Goal: Transaction & Acquisition: Purchase product/service

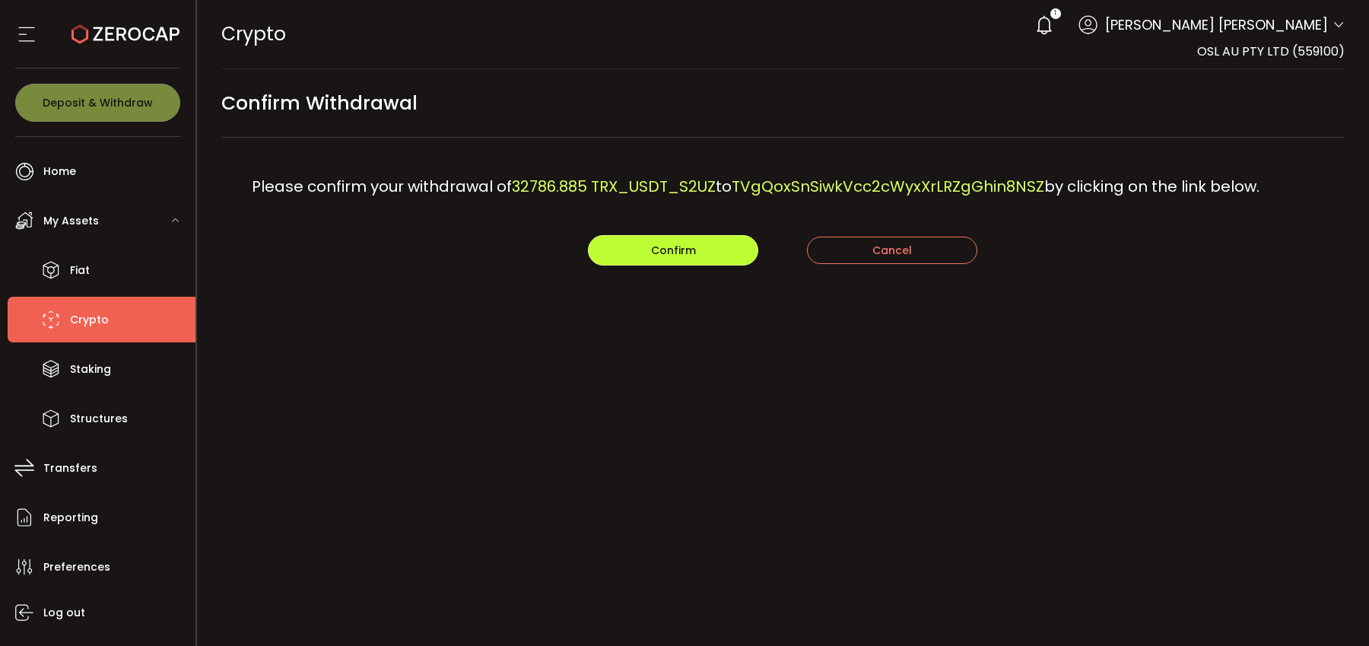
click at [717, 253] on button "Confirm" at bounding box center [673, 250] width 170 height 30
click at [658, 267] on main "Confirm Withdrawal Please confirm your withdrawal of 32786.885 TRX_USDT_S2UZ to…" at bounding box center [783, 199] width 1173 height 260
click at [660, 256] on span "Confirm" at bounding box center [673, 250] width 45 height 15
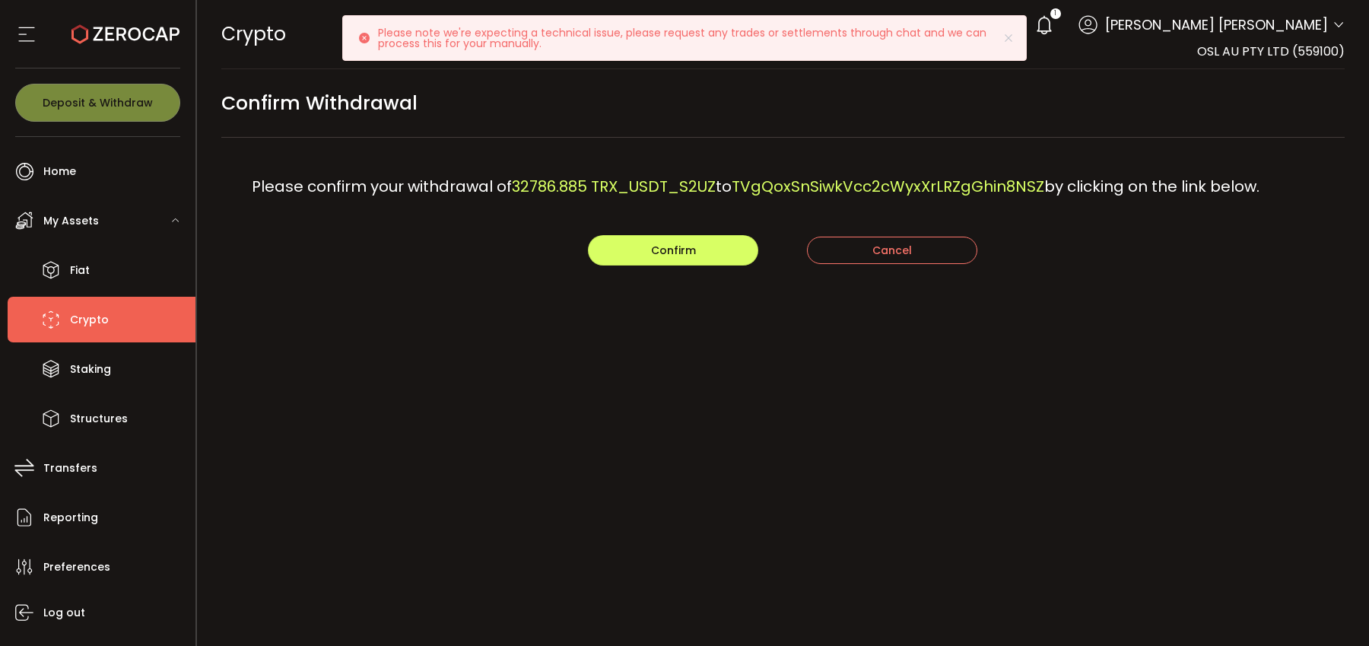
click at [1055, 25] on icon at bounding box center [1044, 24] width 21 height 21
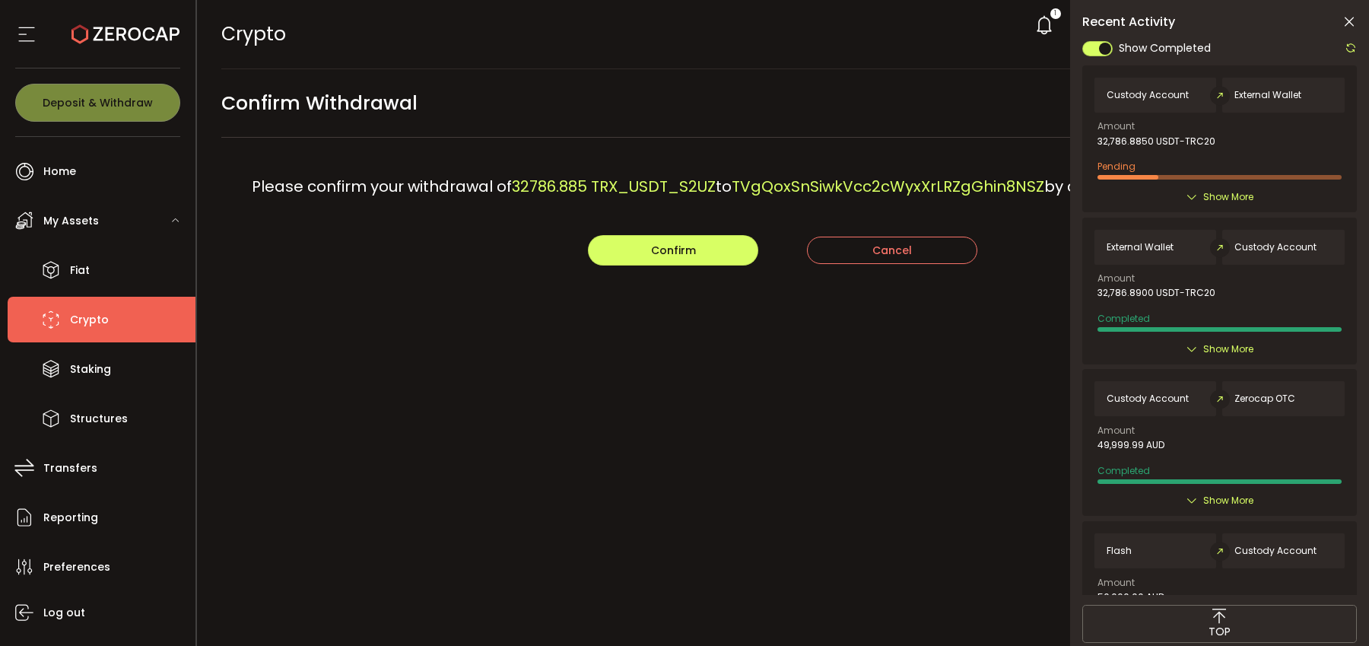
click at [731, 267] on main "Confirm Withdrawal Please confirm your withdrawal of 32786.885 TRX_USDT_S2UZ to…" at bounding box center [783, 199] width 1173 height 260
click at [728, 259] on button "Confirm" at bounding box center [673, 250] width 170 height 30
click at [1353, 24] on icon at bounding box center [1349, 21] width 15 height 15
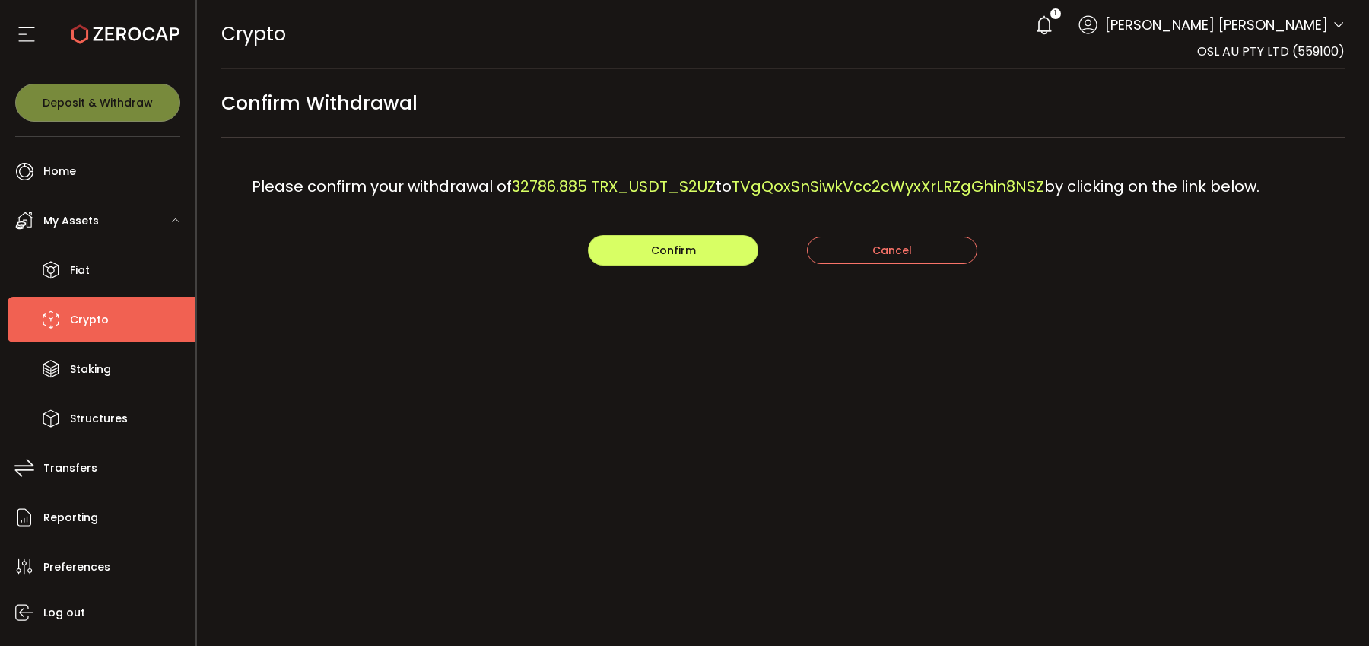
click at [1318, 29] on span "Lai Yin Tang" at bounding box center [1216, 24] width 223 height 21
click at [1055, 25] on icon at bounding box center [1044, 24] width 21 height 21
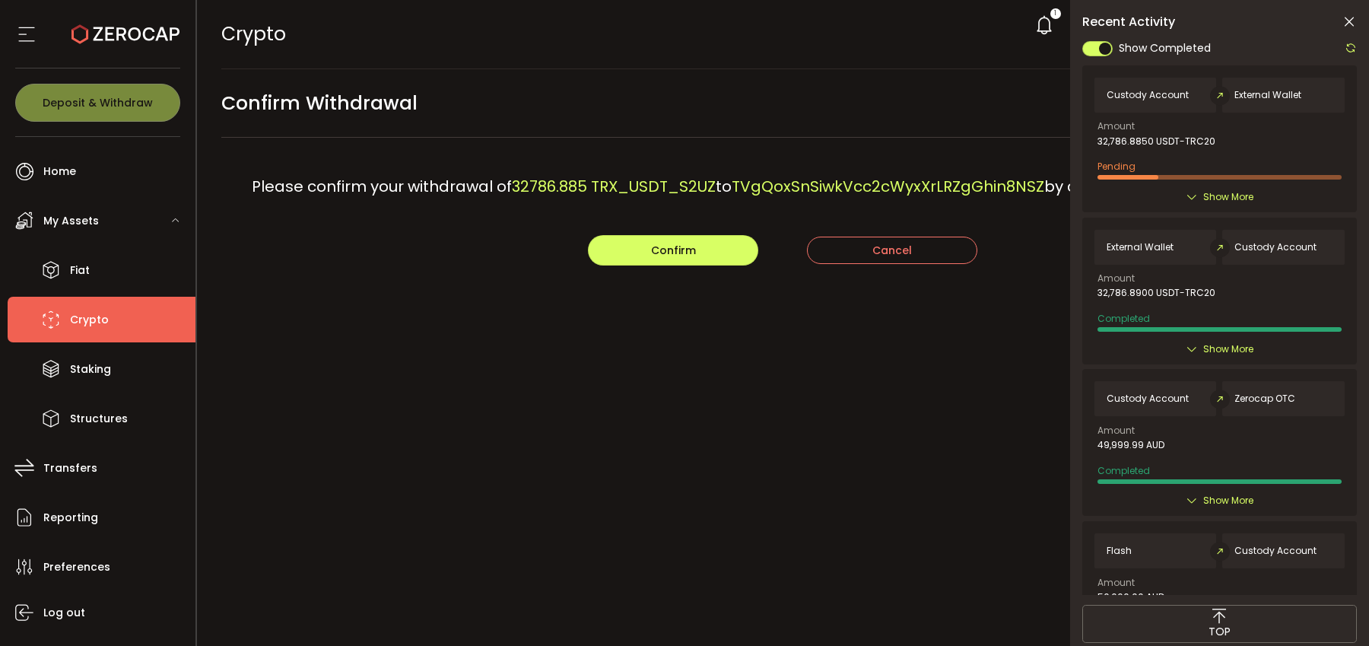
click at [1344, 17] on icon at bounding box center [1349, 21] width 15 height 15
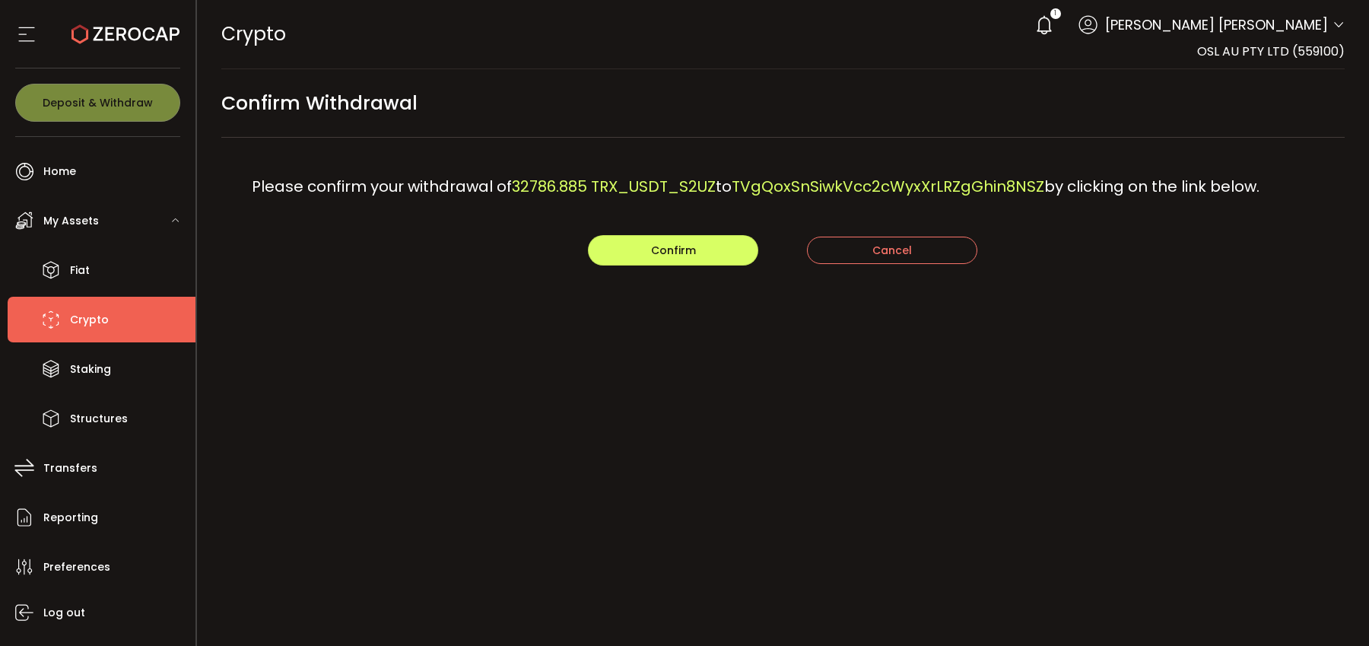
click at [1337, 33] on span at bounding box center [1339, 25] width 12 height 15
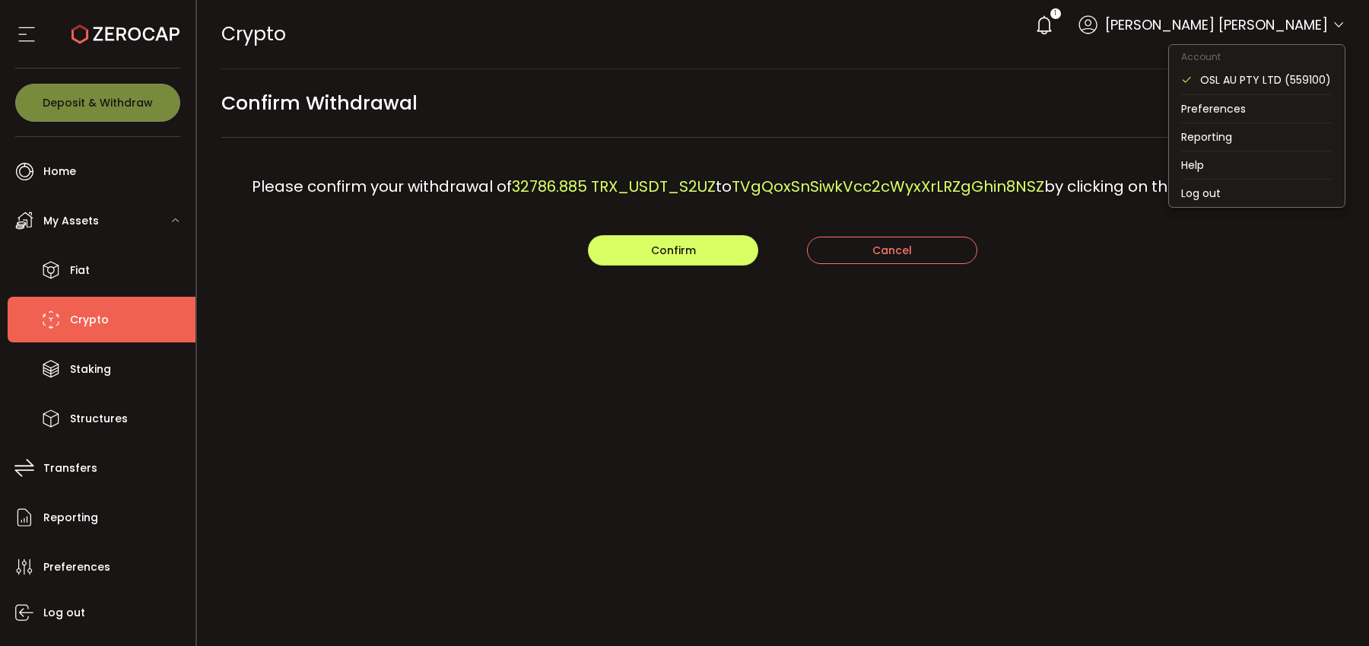
click at [1337, 33] on span at bounding box center [1339, 25] width 12 height 15
click at [1204, 192] on li "Log out" at bounding box center [1257, 193] width 176 height 27
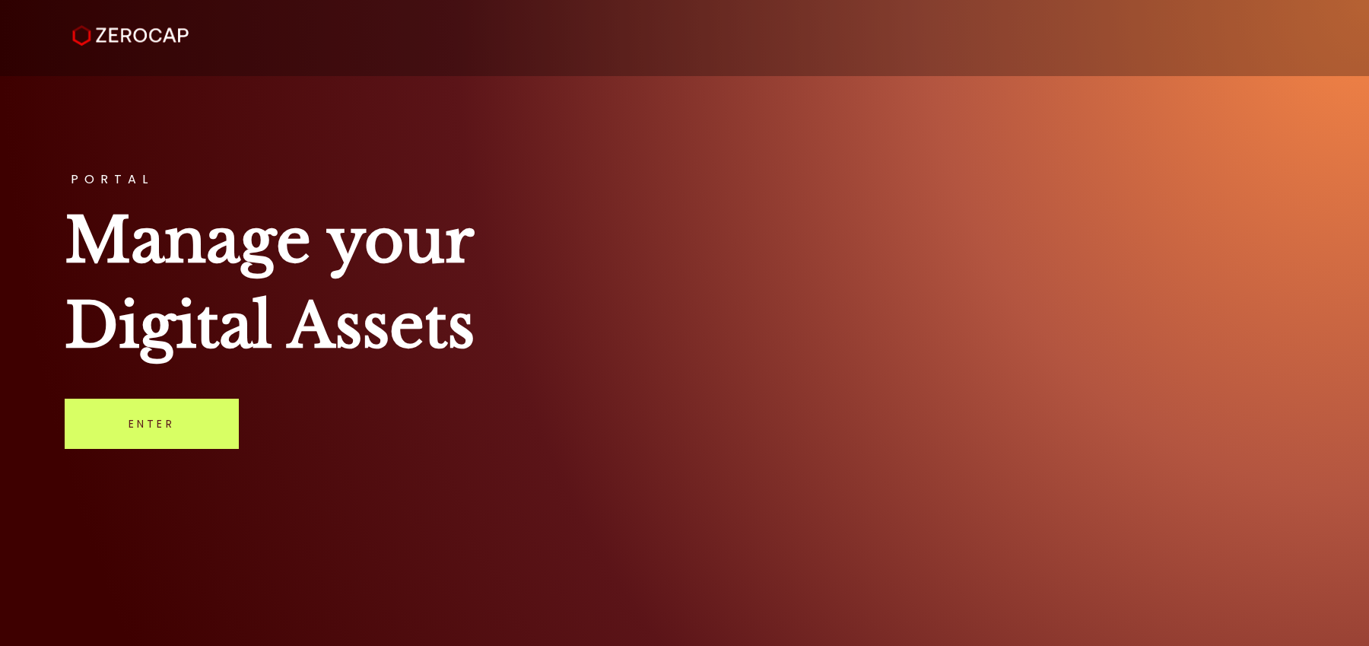
click at [205, 450] on div "PORTAL Manage your Digital Assets Enter" at bounding box center [684, 323] width 1369 height 646
click at [200, 442] on link "Enter" at bounding box center [152, 424] width 174 height 50
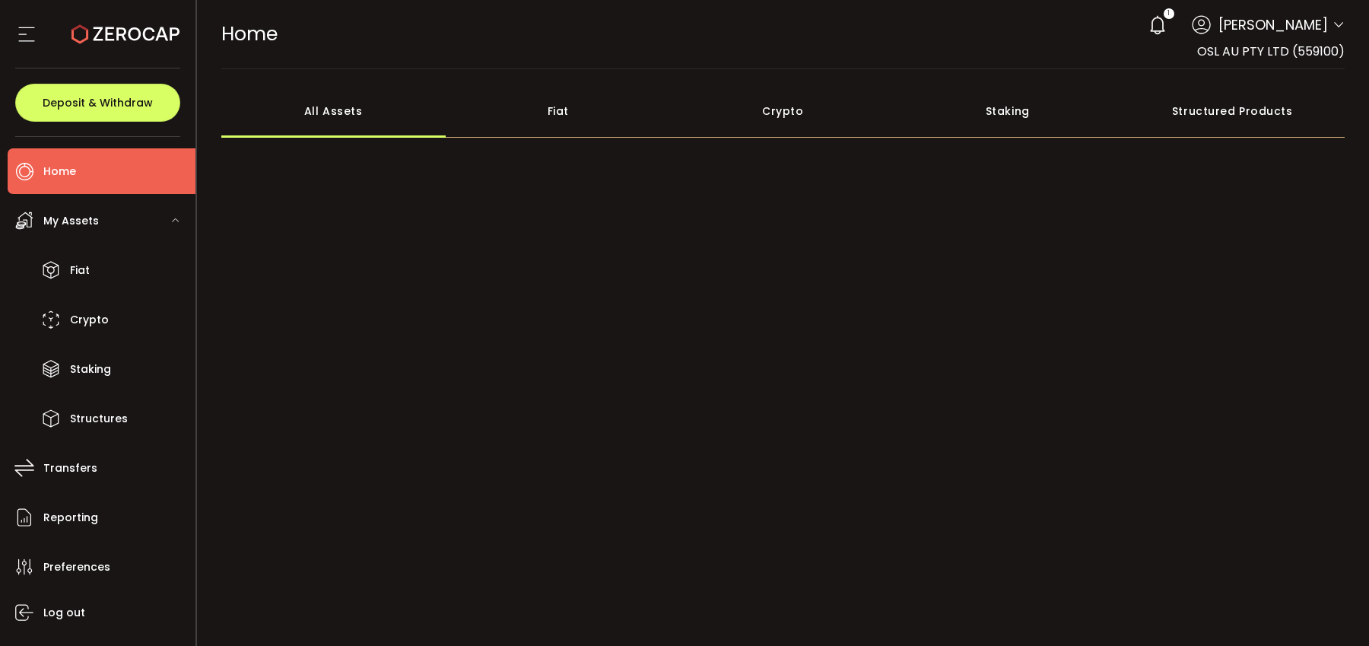
click at [1169, 27] on icon at bounding box center [1157, 24] width 21 height 21
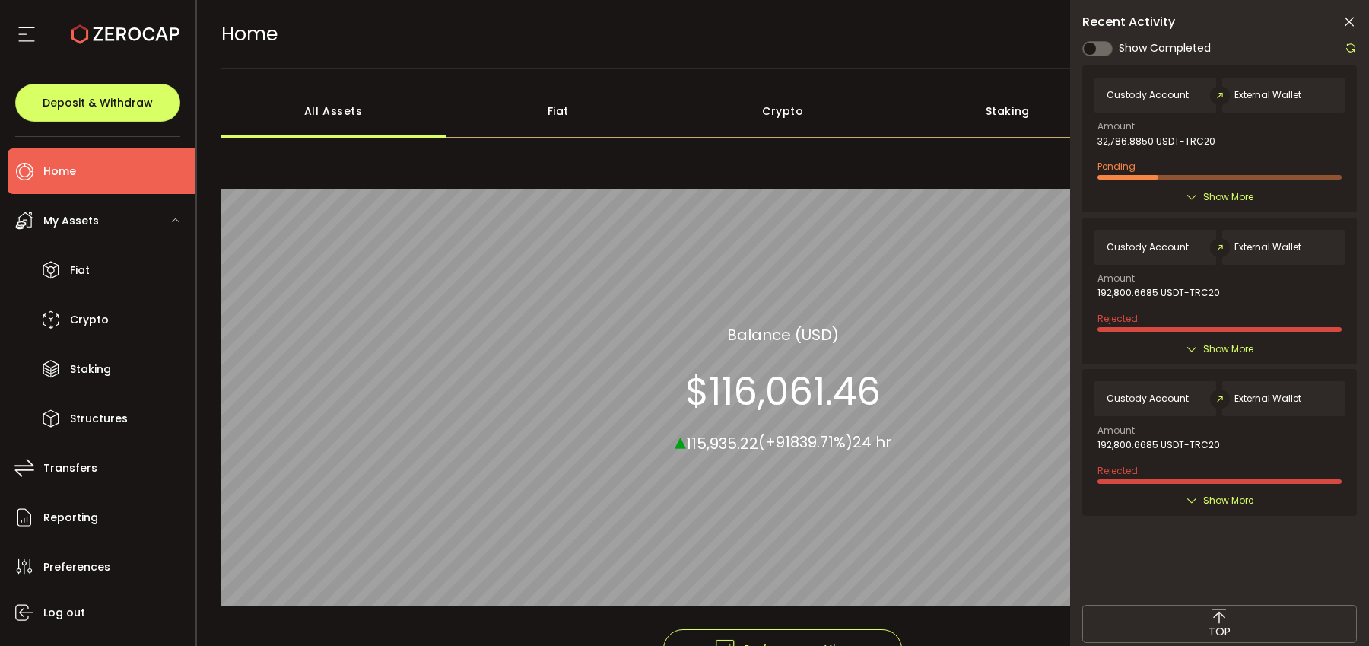
click at [1197, 202] on div "Show More" at bounding box center [1220, 196] width 250 height 15
click at [1207, 197] on span "Show More" at bounding box center [1229, 196] width 50 height 15
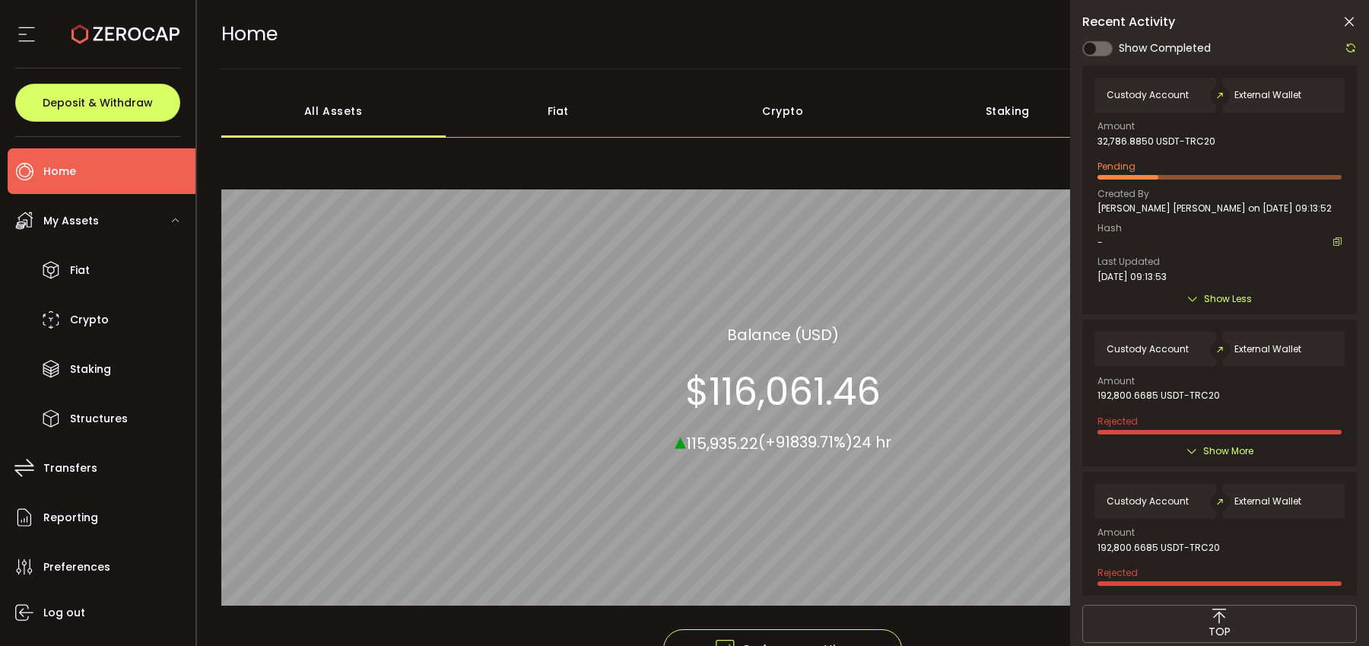
click at [1351, 24] on icon at bounding box center [1349, 21] width 15 height 15
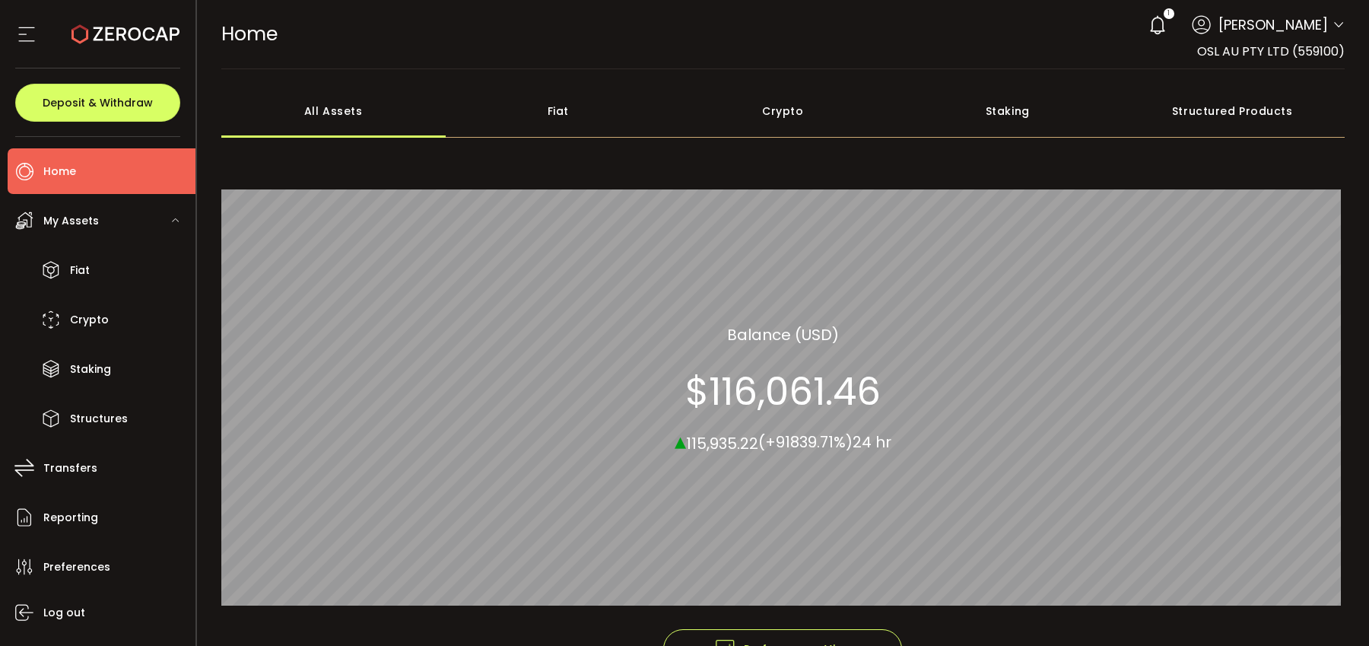
click at [1333, 24] on icon at bounding box center [1339, 25] width 12 height 12
click at [131, 113] on button "Deposit & Withdraw" at bounding box center [97, 103] width 165 height 38
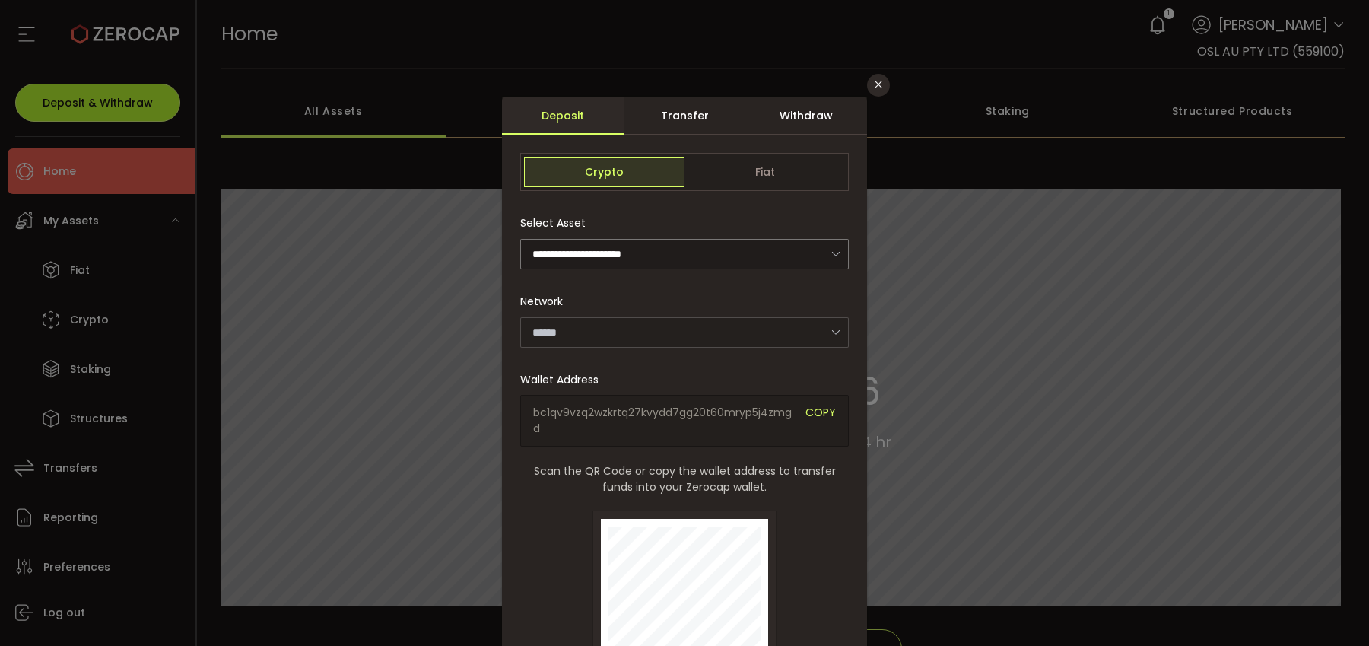
type input "*******"
click at [876, 91] on icon "Close" at bounding box center [879, 84] width 12 height 12
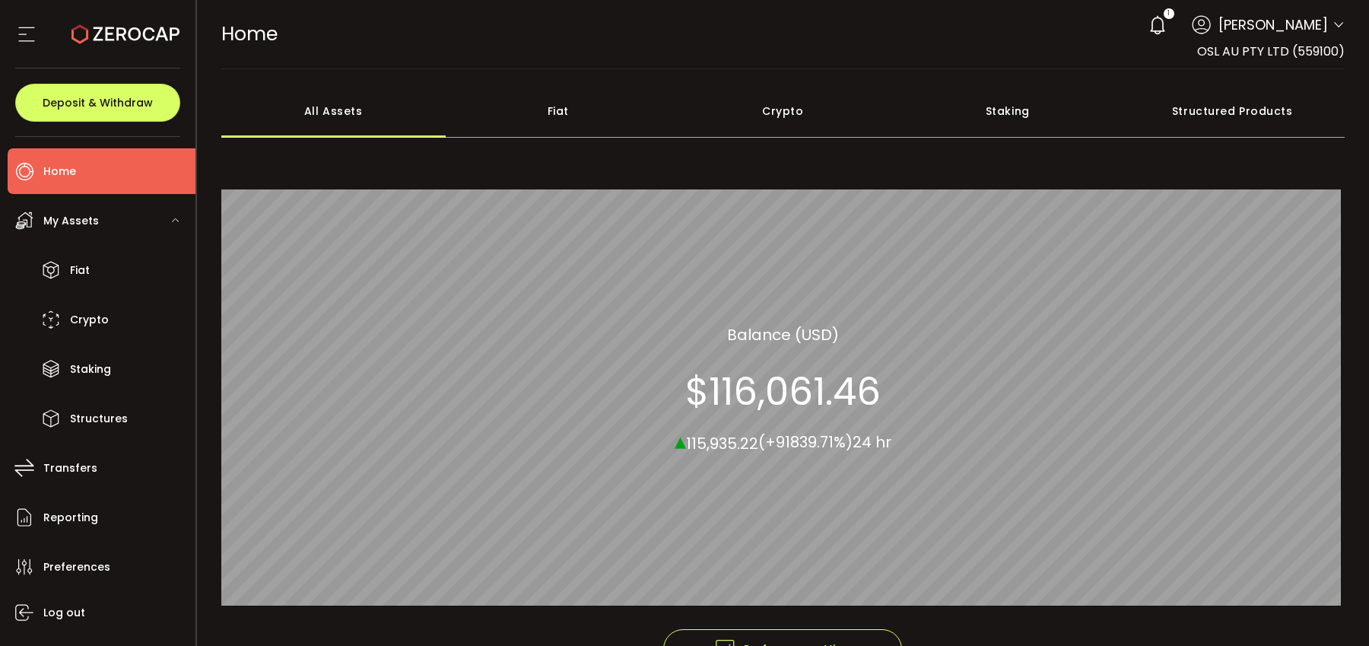
click at [1165, 27] on use at bounding box center [1157, 24] width 14 height 19
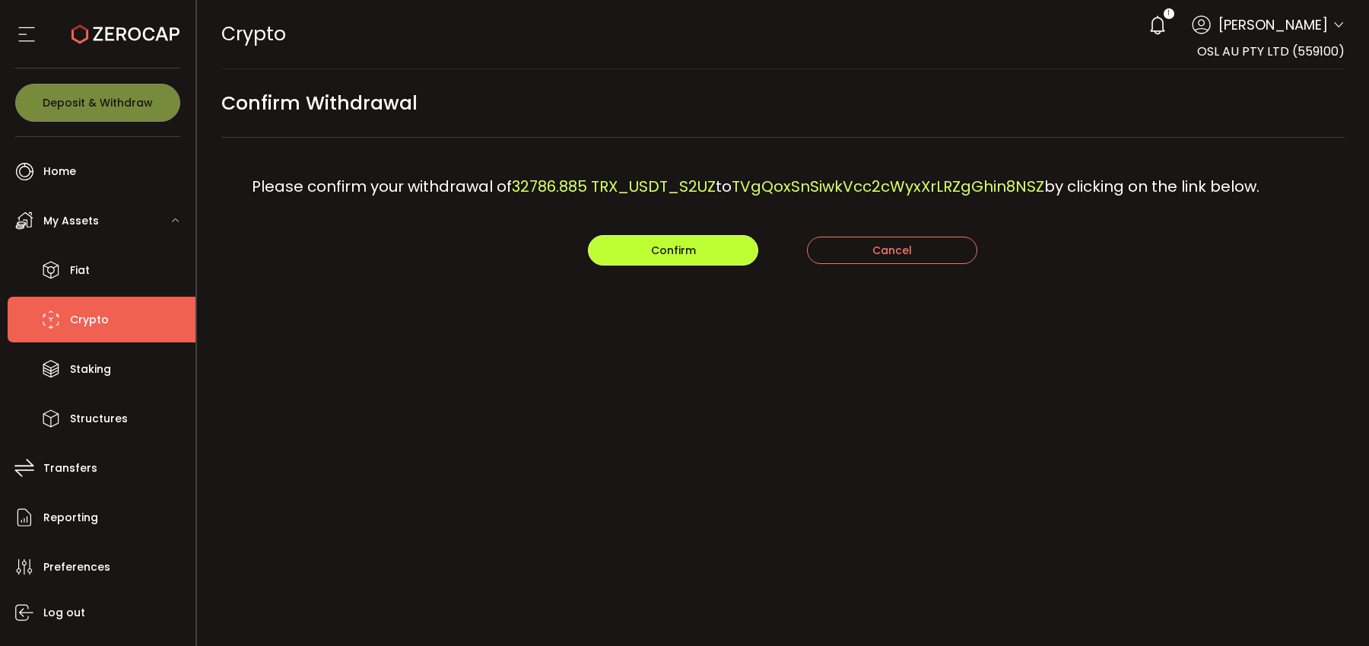
click at [711, 264] on button "Confirm" at bounding box center [673, 250] width 170 height 30
click at [544, 183] on span "32786.885 TRX_USDT_S2UZ" at bounding box center [614, 186] width 204 height 21
click at [516, 184] on span "32786.885 TRX_USDT_S2UZ" at bounding box center [614, 186] width 204 height 21
drag, startPoint x: 516, startPoint y: 184, endPoint x: 898, endPoint y: 191, distance: 382.0
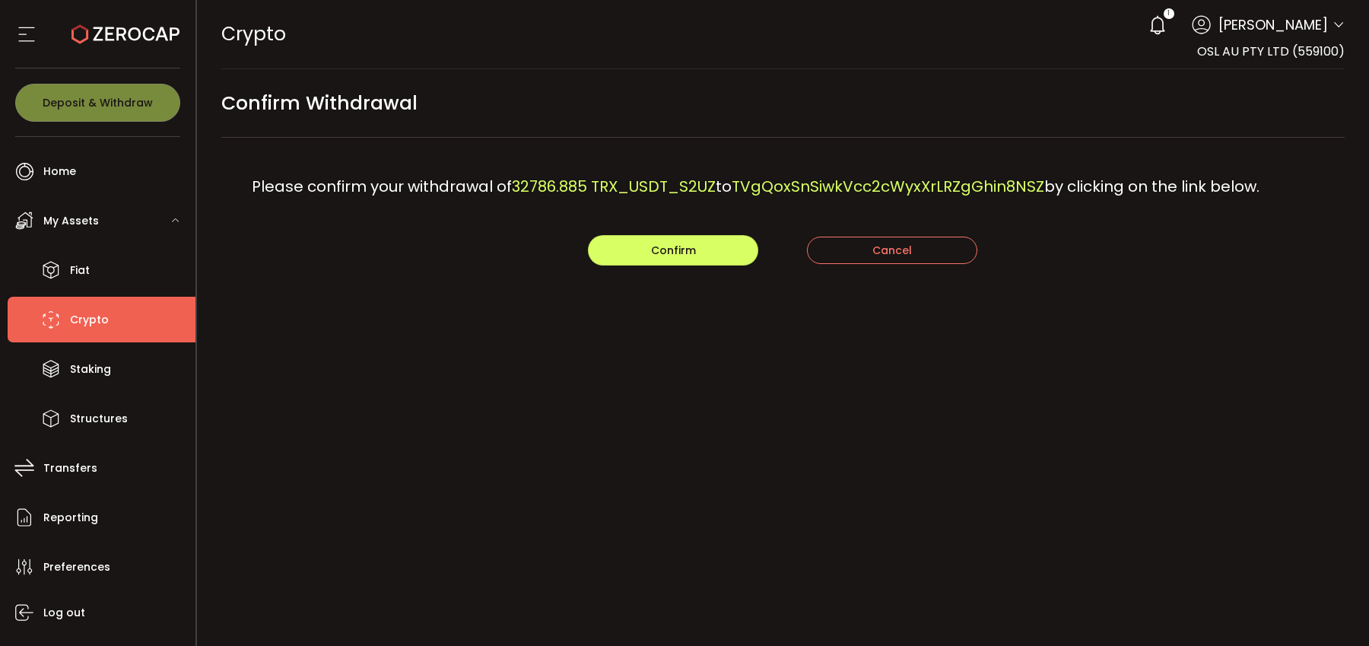
click at [898, 191] on div "Please confirm your withdrawal of 32786.885 TRX_USDT_S2UZ to TVgQoxSnSiwkVcc2cW…" at bounding box center [783, 186] width 1124 height 97
copy div "32786.885 TRX_USDT_S2UZ to TVgQoxSnSiwkVcc2cWyxXrLRZgGhin8NSZ"
click at [670, 255] on span "Confirm" at bounding box center [673, 250] width 45 height 15
